Goal: Information Seeking & Learning: Understand process/instructions

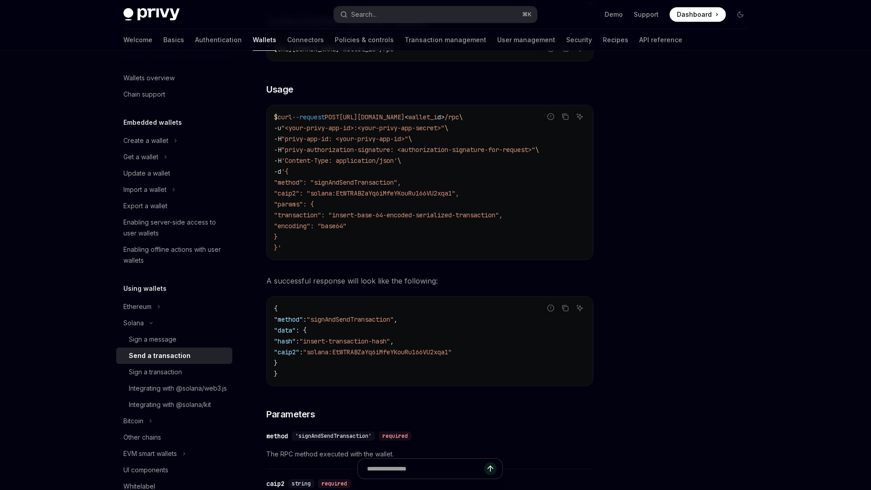
scroll to position [217, 0]
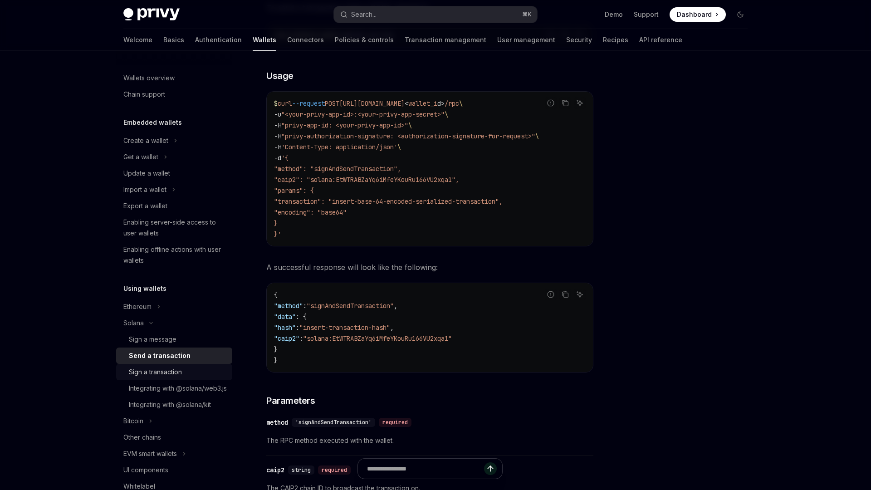
click at [153, 367] on div "Sign a transaction" at bounding box center [155, 372] width 53 height 11
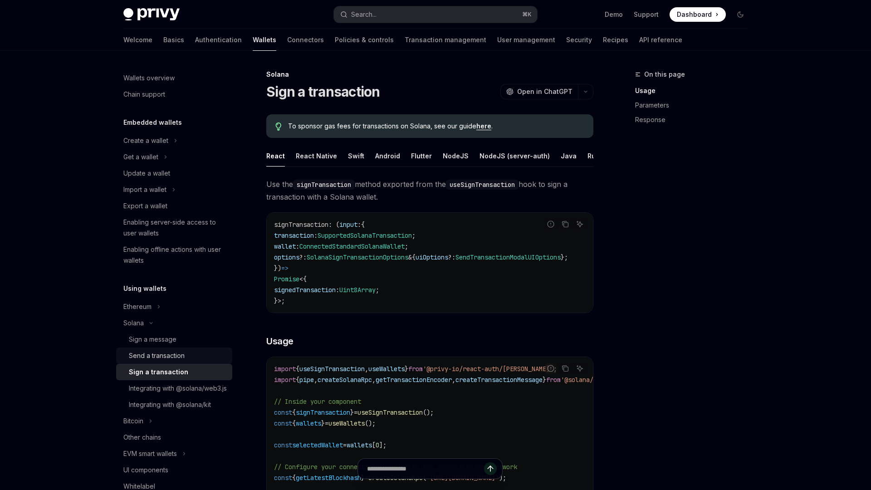
click at [160, 360] on div "Send a transaction" at bounding box center [157, 355] width 56 height 11
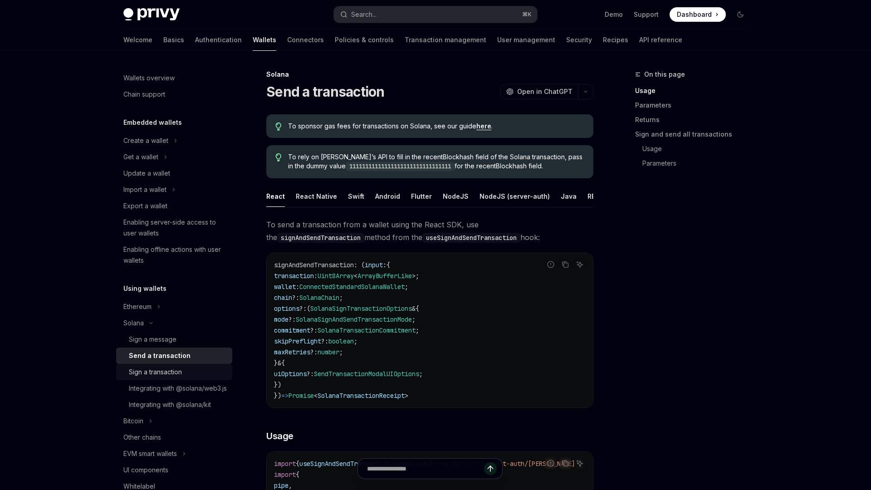
click at [160, 366] on link "Sign a transaction" at bounding box center [174, 372] width 116 height 16
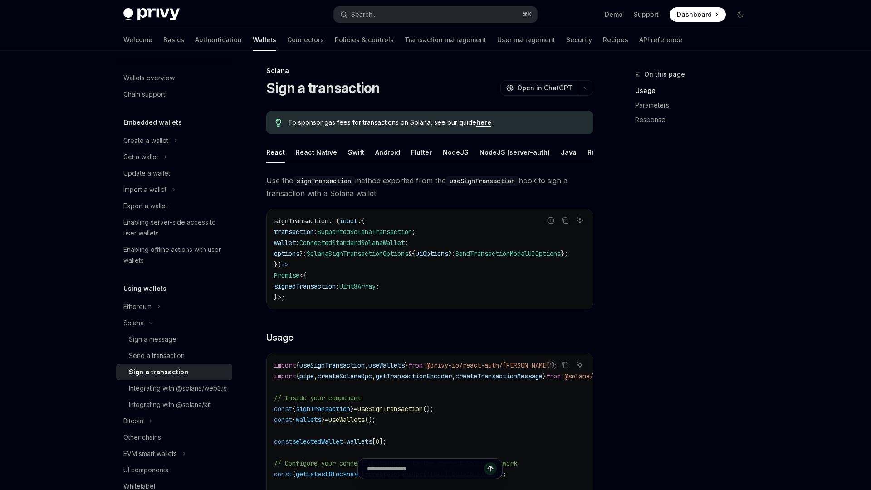
click at [355, 255] on span "SolanaSignTransactionOptions" at bounding box center [358, 254] width 102 height 8
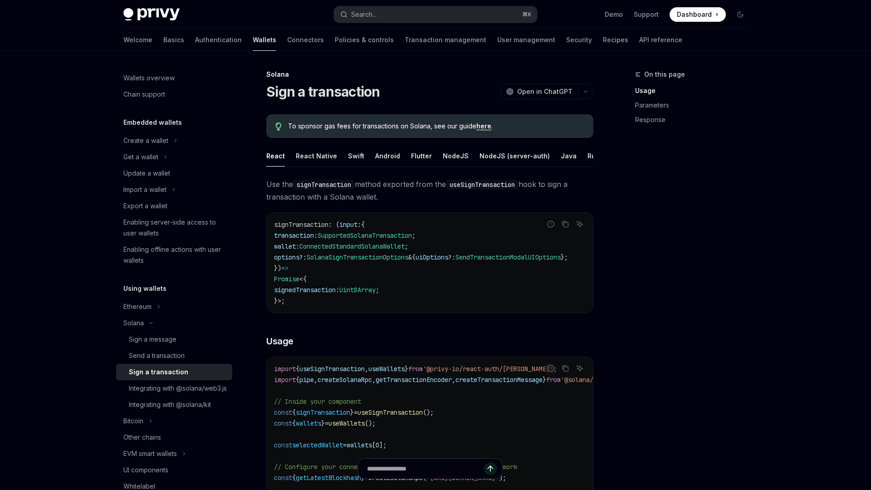
scroll to position [0, 34]
click at [578, 155] on div "REST API" at bounding box center [592, 155] width 29 height 21
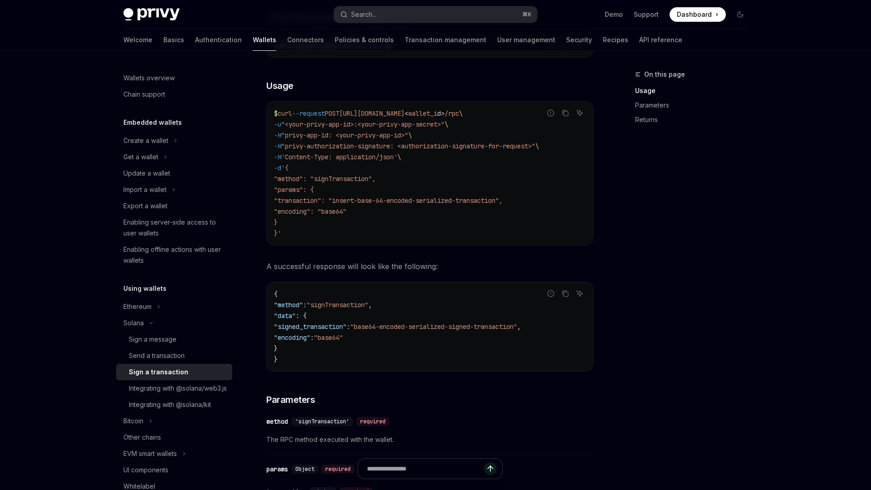
scroll to position [162, 0]
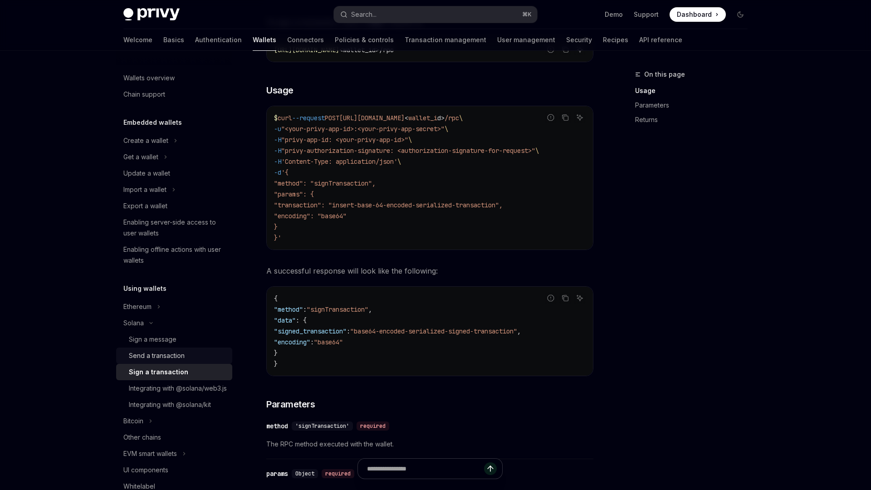
click at [153, 350] on div "Send a transaction" at bounding box center [157, 355] width 56 height 11
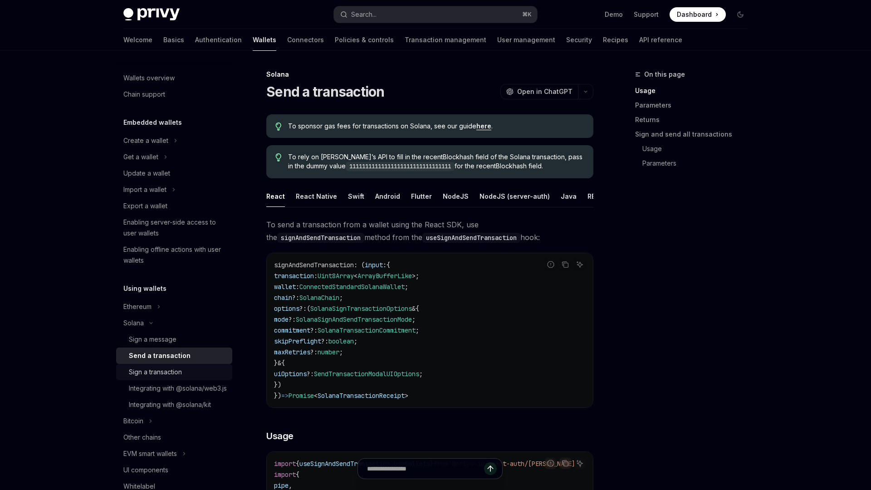
click at [158, 366] on link "Sign a transaction" at bounding box center [174, 372] width 116 height 16
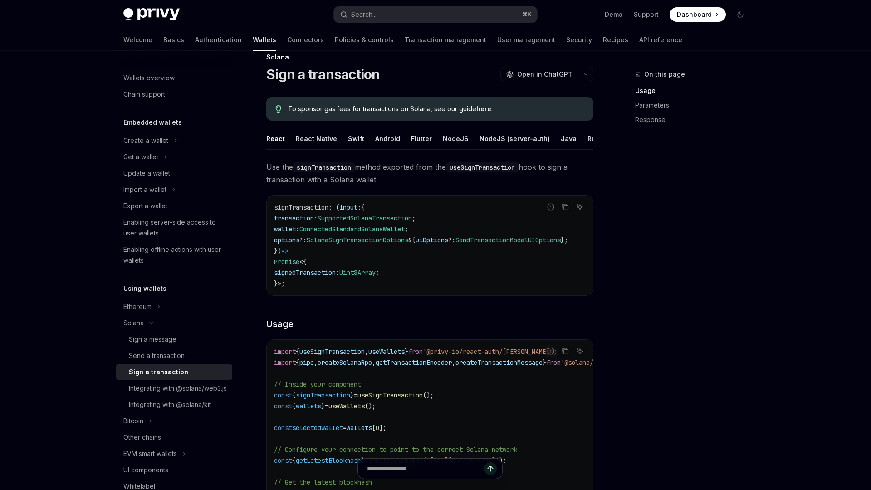
scroll to position [28, 0]
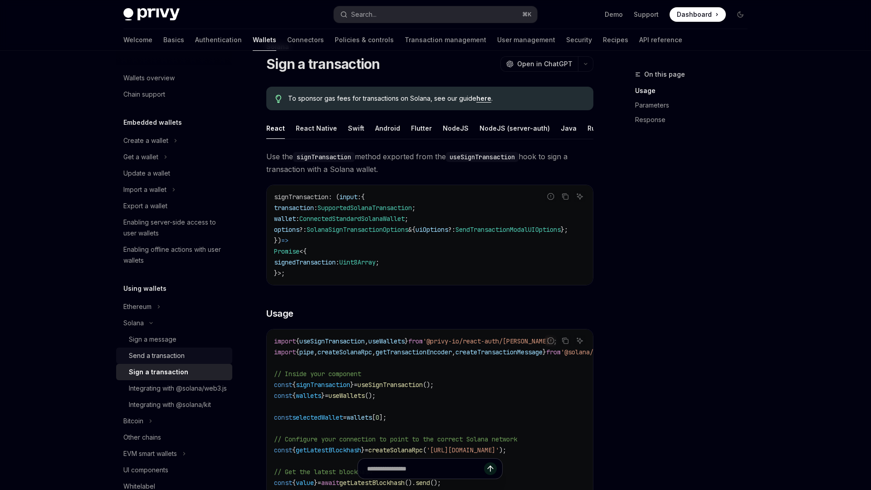
click at [166, 354] on div "Send a transaction" at bounding box center [157, 355] width 56 height 11
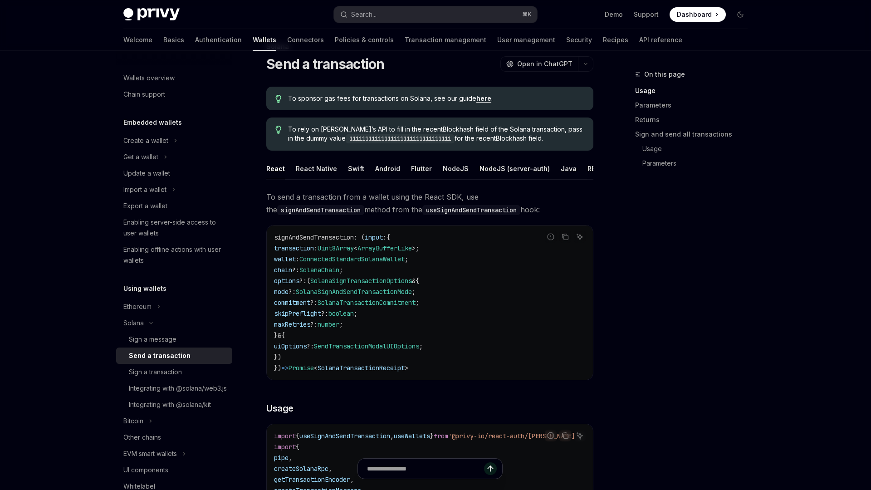
click at [588, 168] on div "REST API" at bounding box center [602, 168] width 29 height 21
type textarea "*"
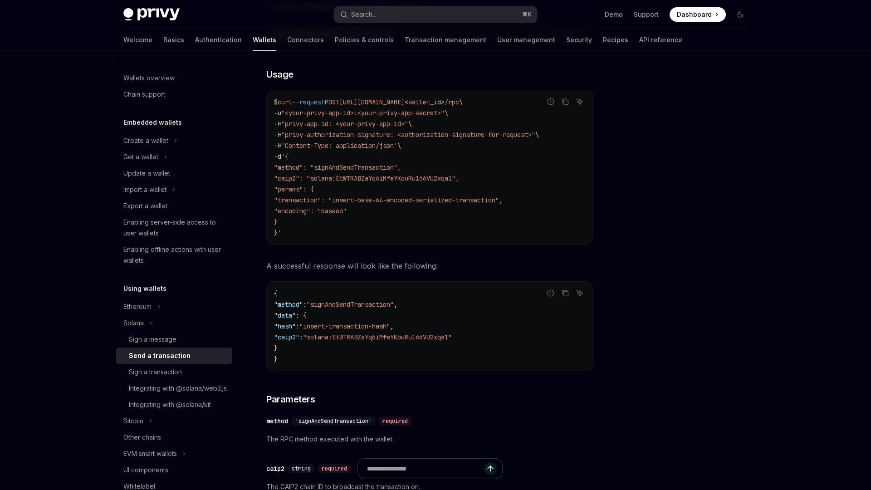
scroll to position [211, 0]
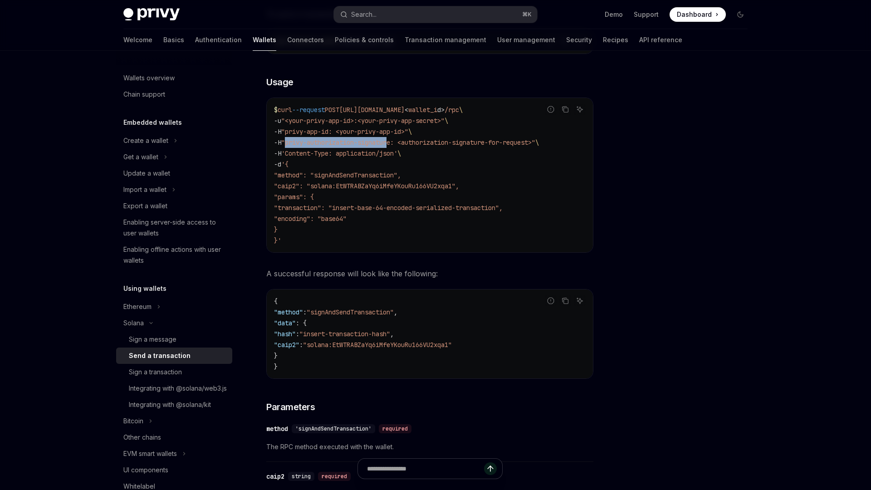
drag, startPoint x: 289, startPoint y: 142, endPoint x: 397, endPoint y: 142, distance: 108.9
click at [397, 142] on span ""privy-authorization-signature: <authorization-signature-for-request>"" at bounding box center [408, 142] width 254 height 8
copy span "privy-authorization-signatur"
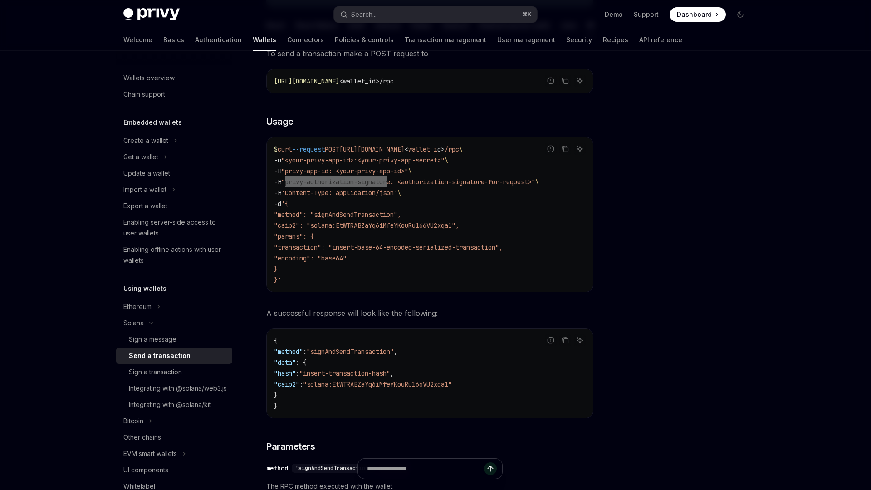
scroll to position [166, 0]
